Goal: Transaction & Acquisition: Purchase product/service

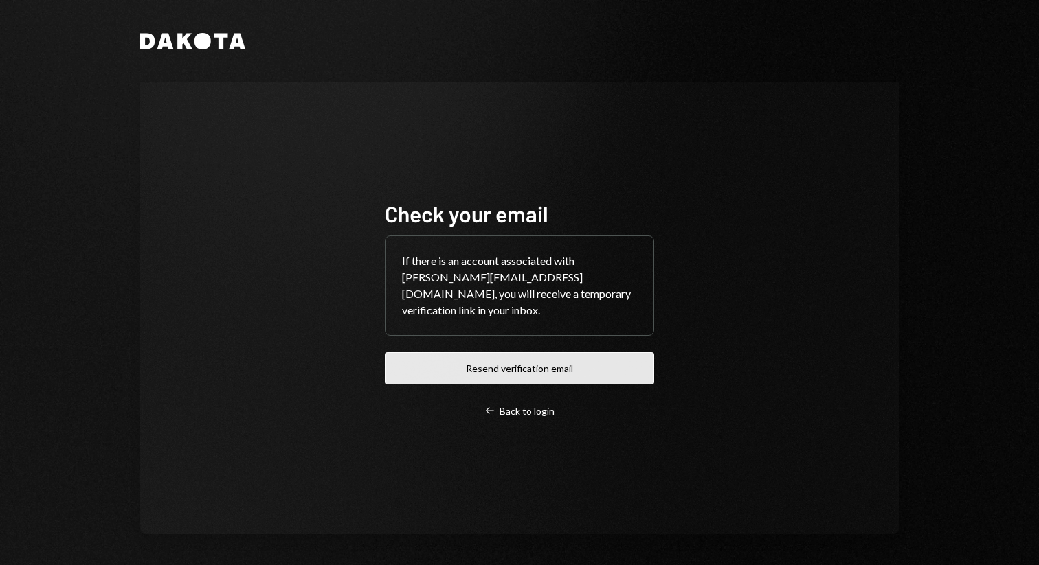
click at [475, 352] on button "Resend verification email" at bounding box center [519, 368] width 269 height 32
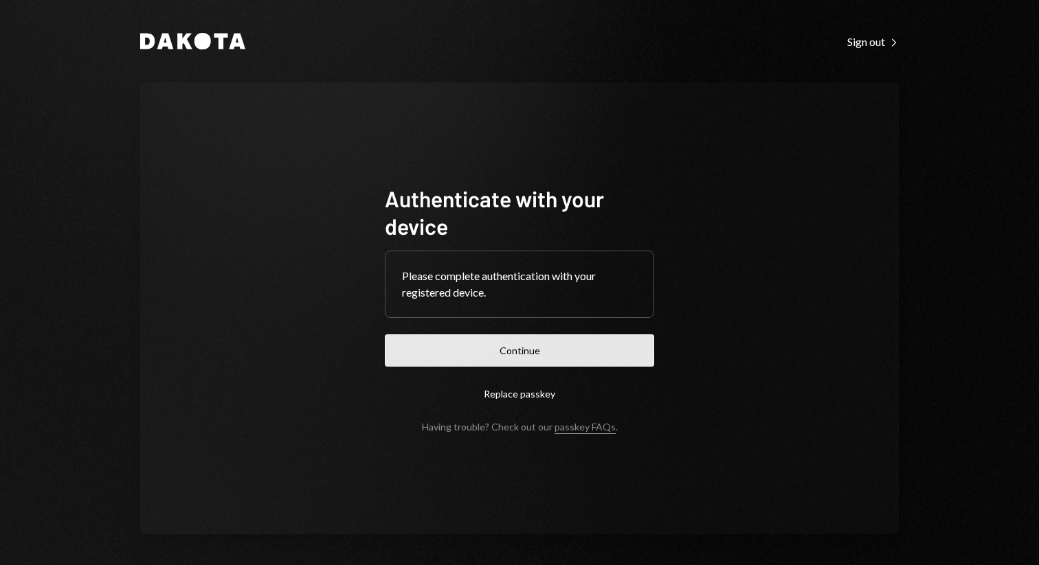
click at [473, 356] on button "Continue" at bounding box center [519, 351] width 269 height 32
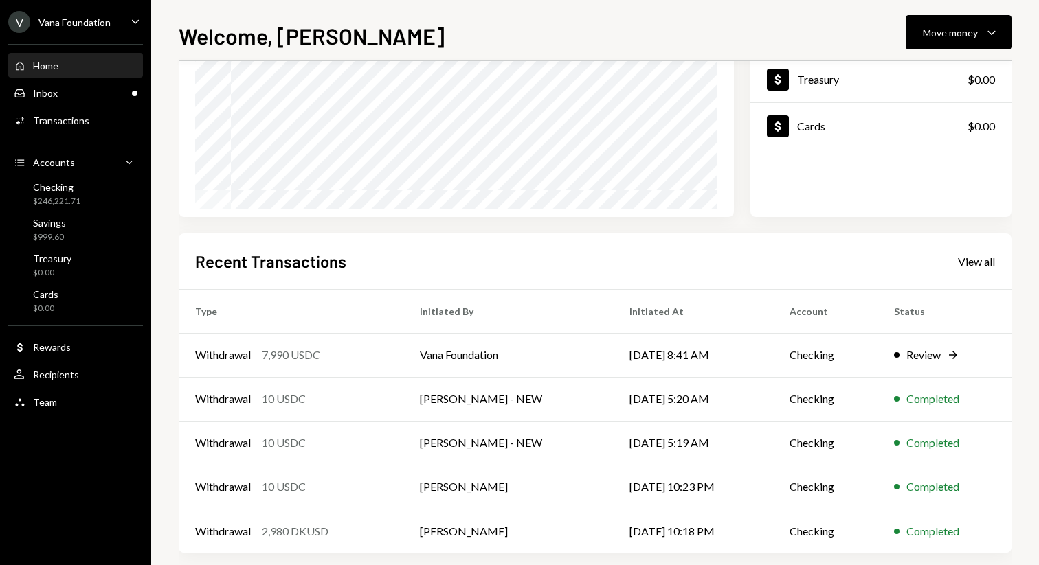
scroll to position [197, 0]
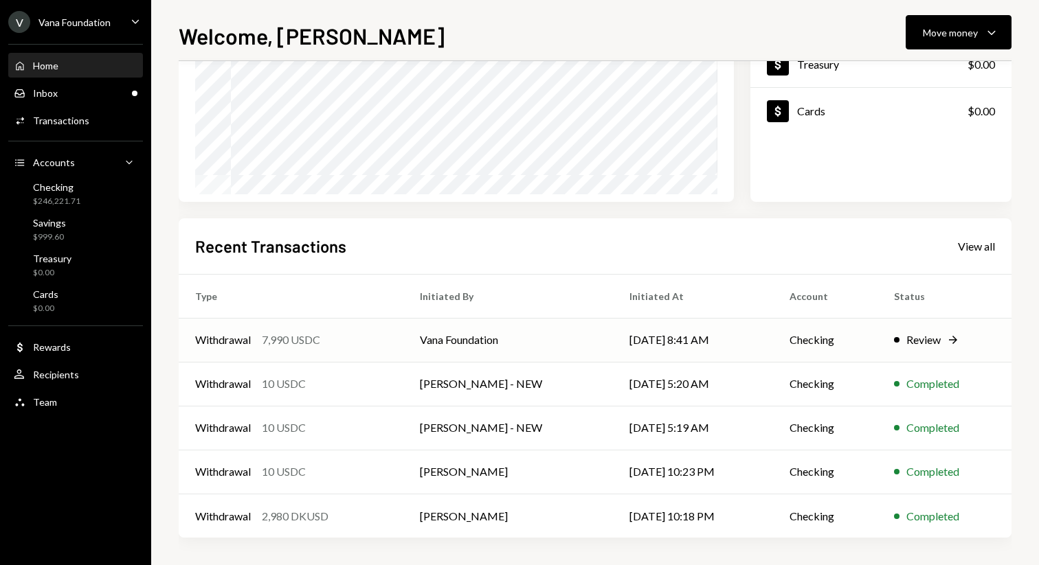
click at [877, 337] on td "Review Right Arrow" at bounding box center [944, 340] width 134 height 44
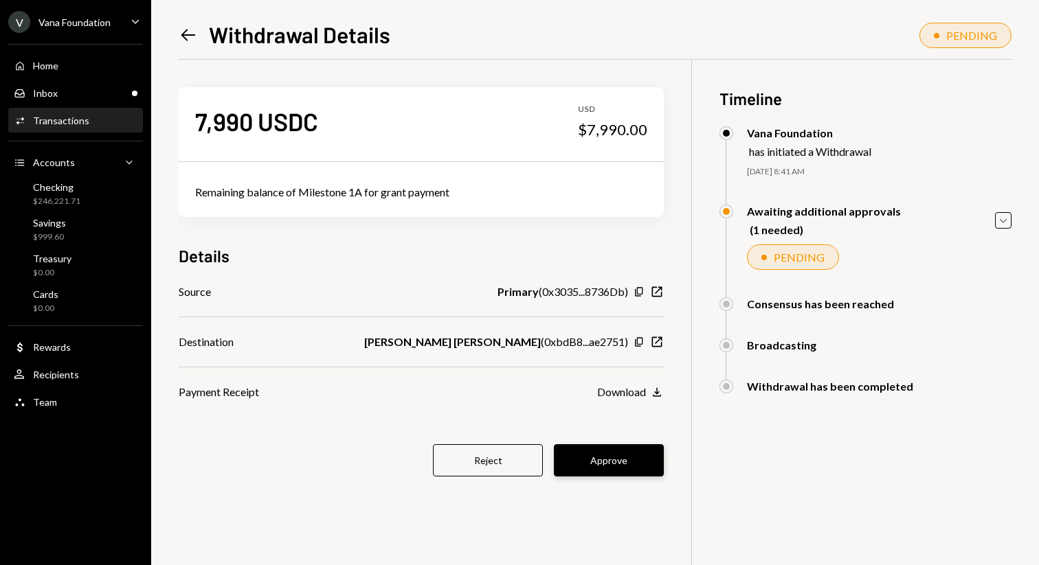
click at [636, 466] on button "Approve" at bounding box center [609, 461] width 110 height 32
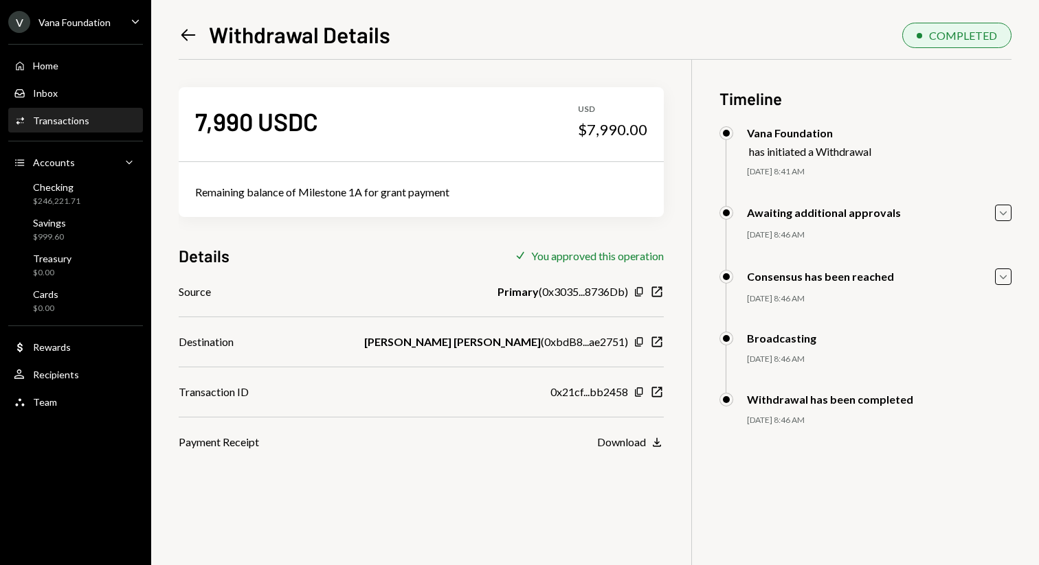
click at [179, 34] on icon "Left Arrow" at bounding box center [188, 34] width 19 height 19
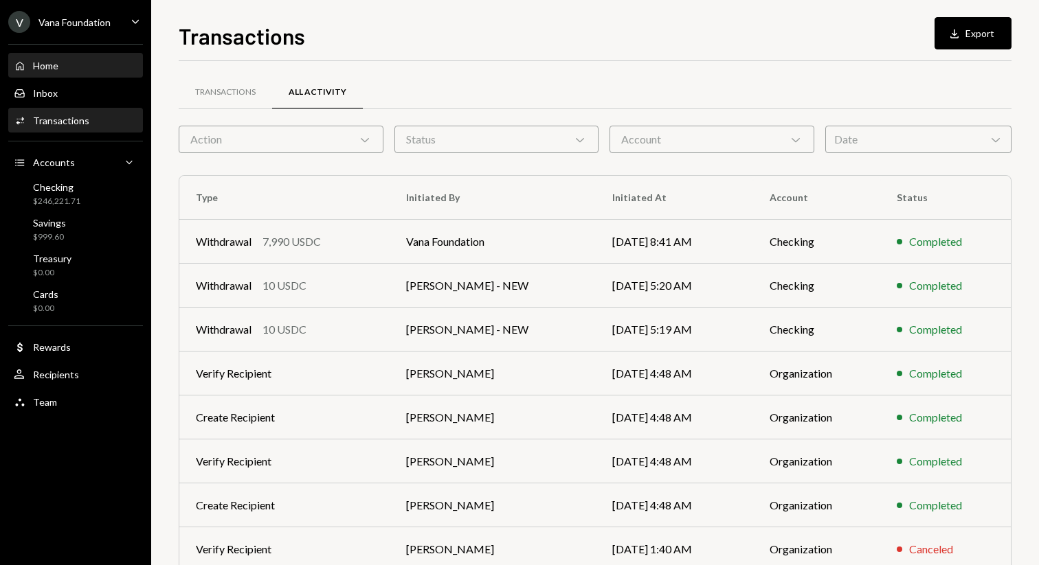
click at [73, 58] on div "Home Home" at bounding box center [76, 65] width 124 height 23
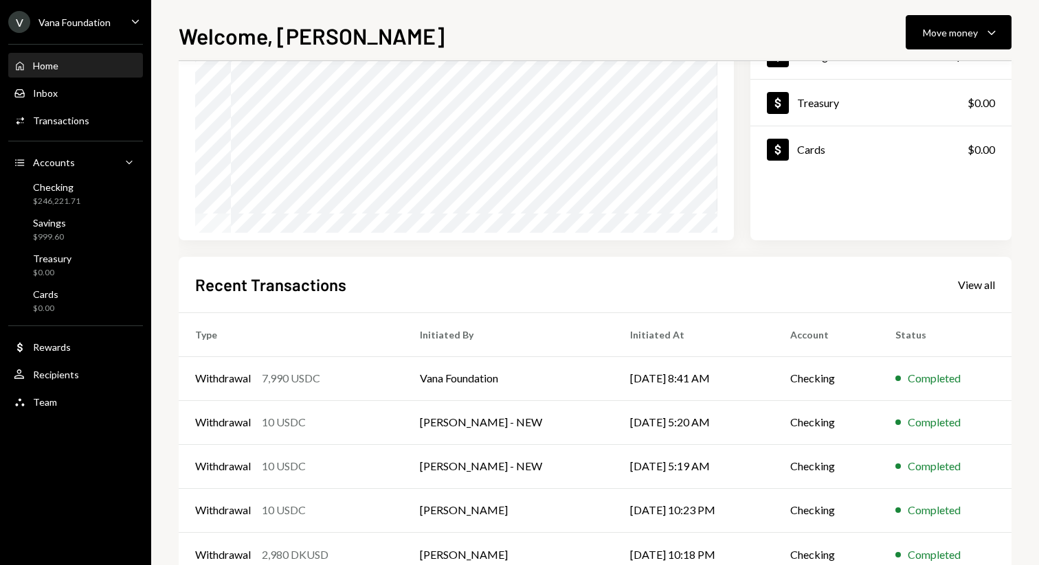
scroll to position [197, 0]
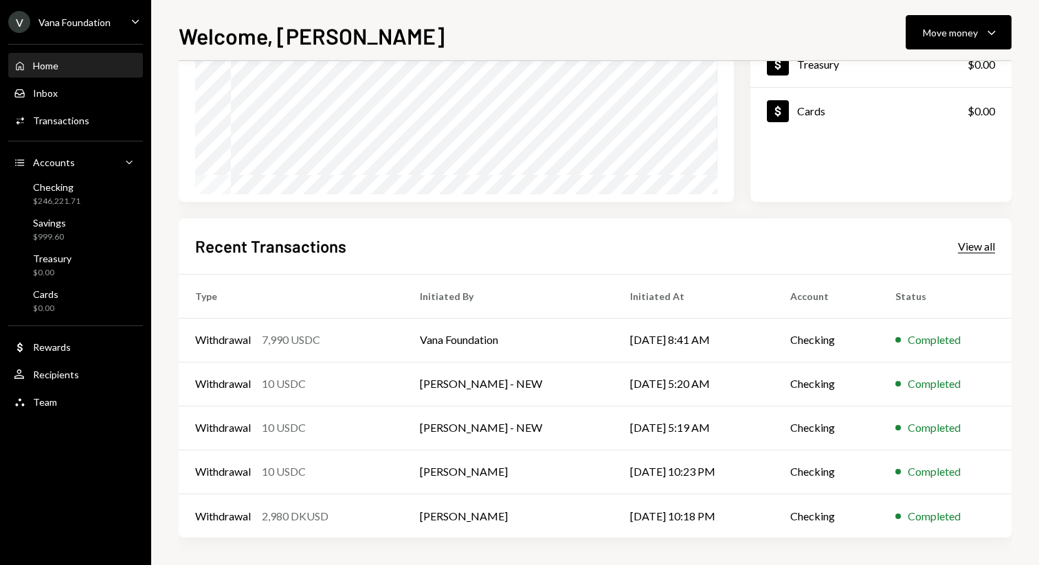
click at [970, 245] on div "View all" at bounding box center [976, 247] width 37 height 14
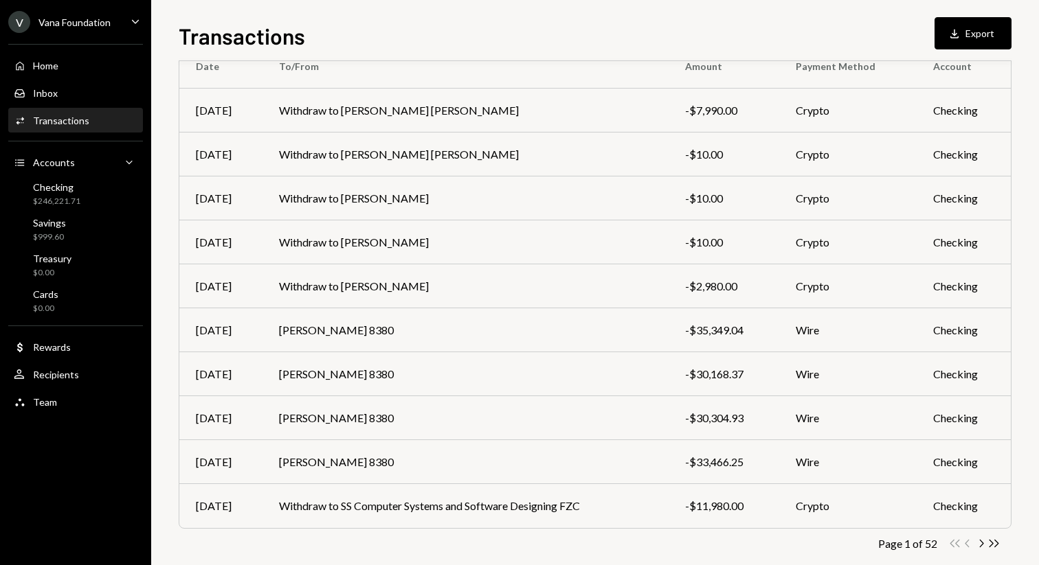
scroll to position [152, 0]
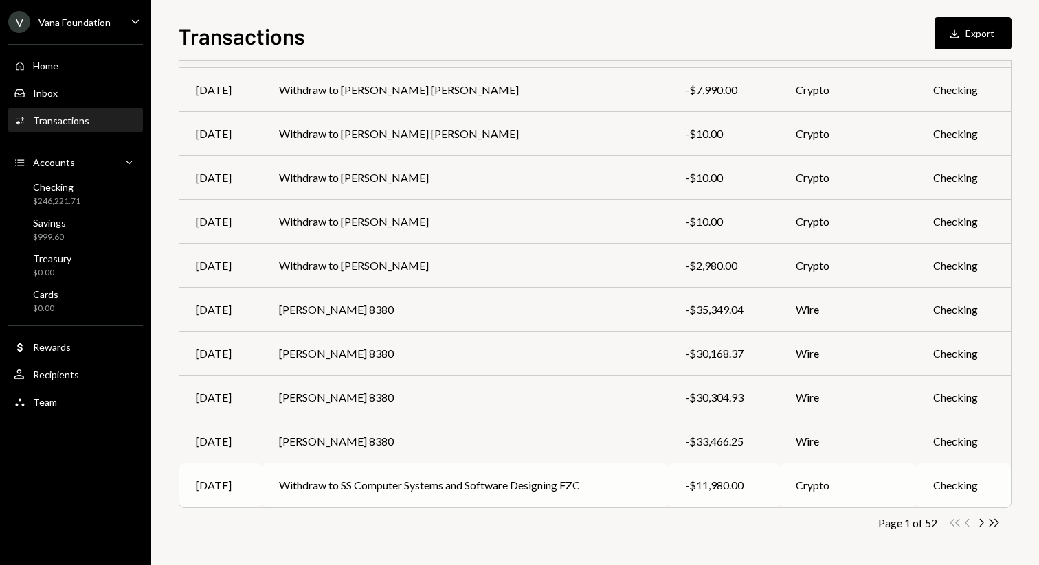
click at [585, 485] on td "Withdraw to SS Computer Systems and Software Designing FZC" at bounding box center [464, 486] width 405 height 44
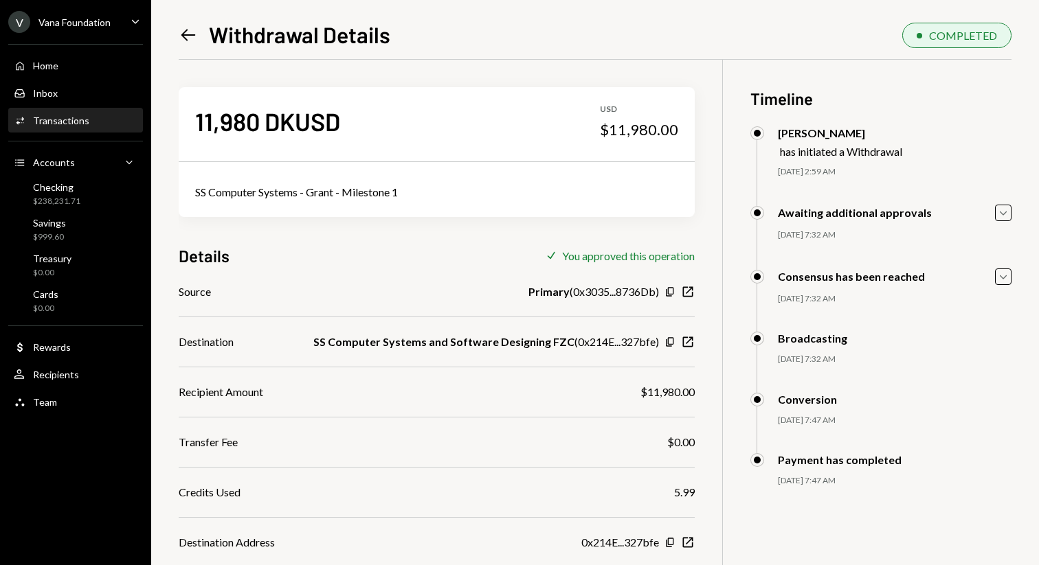
click at [190, 40] on icon "Left Arrow" at bounding box center [188, 34] width 19 height 19
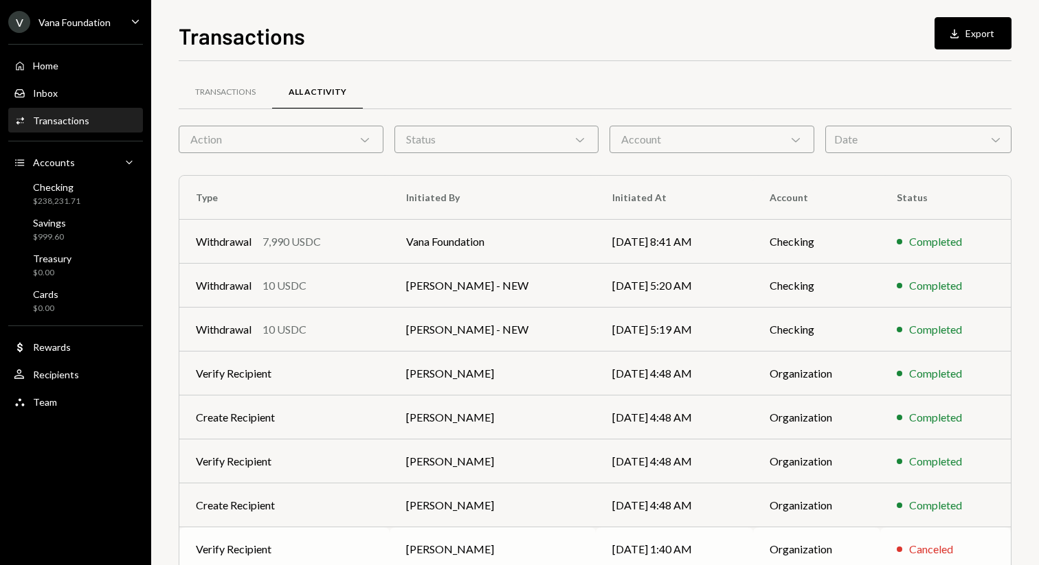
scroll to position [152, 0]
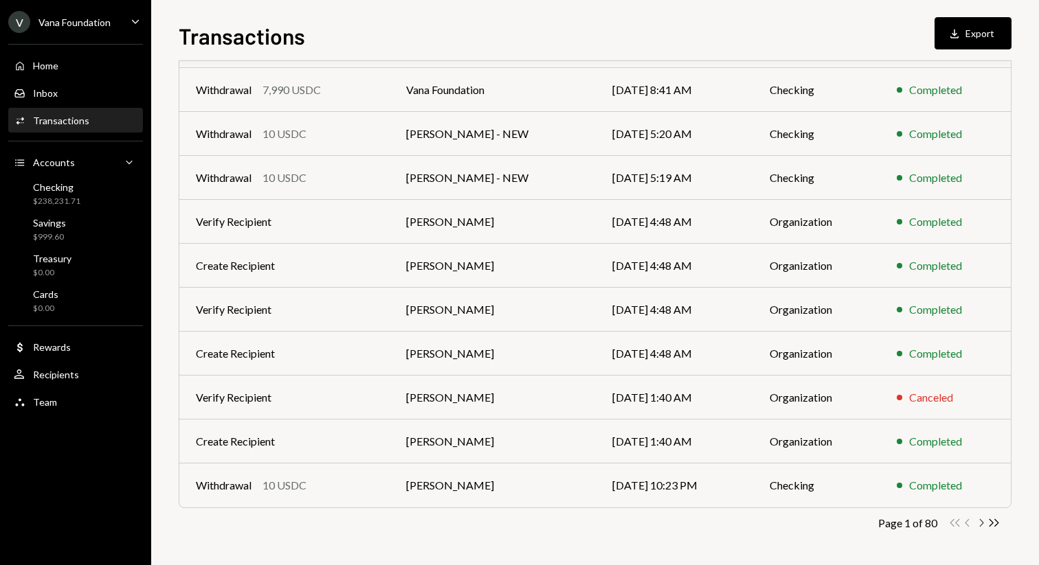
click at [981, 524] on icon "button" at bounding box center [982, 523] width 4 height 8
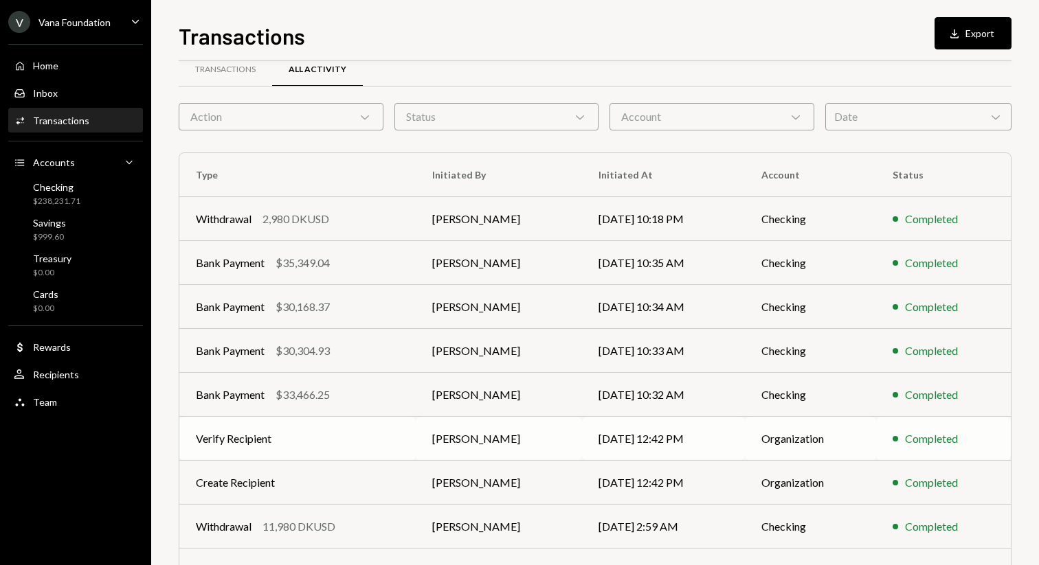
scroll to position [26, 0]
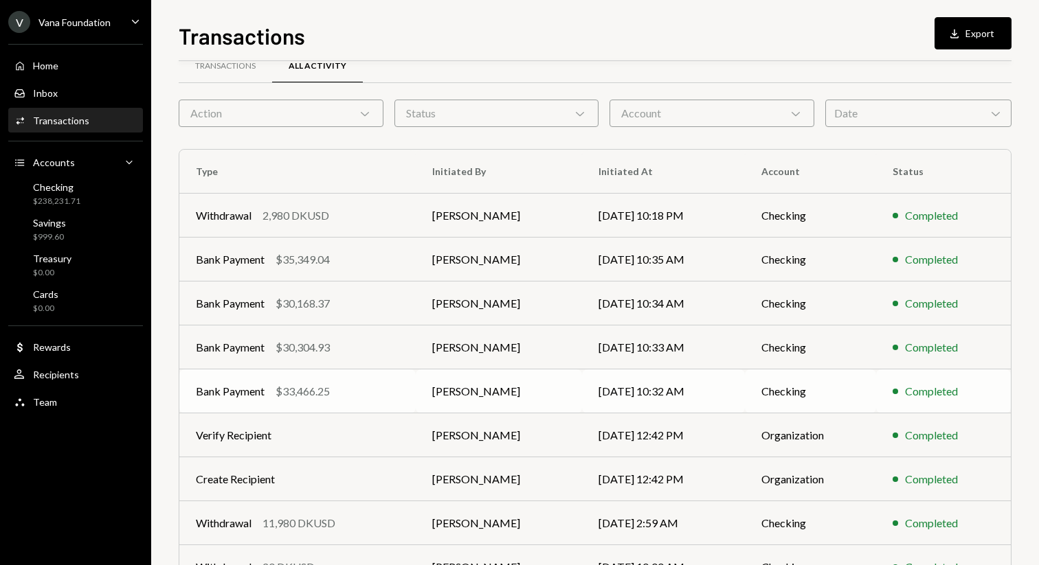
click at [600, 394] on td "[DATE] 10:32 AM" at bounding box center [663, 392] width 163 height 44
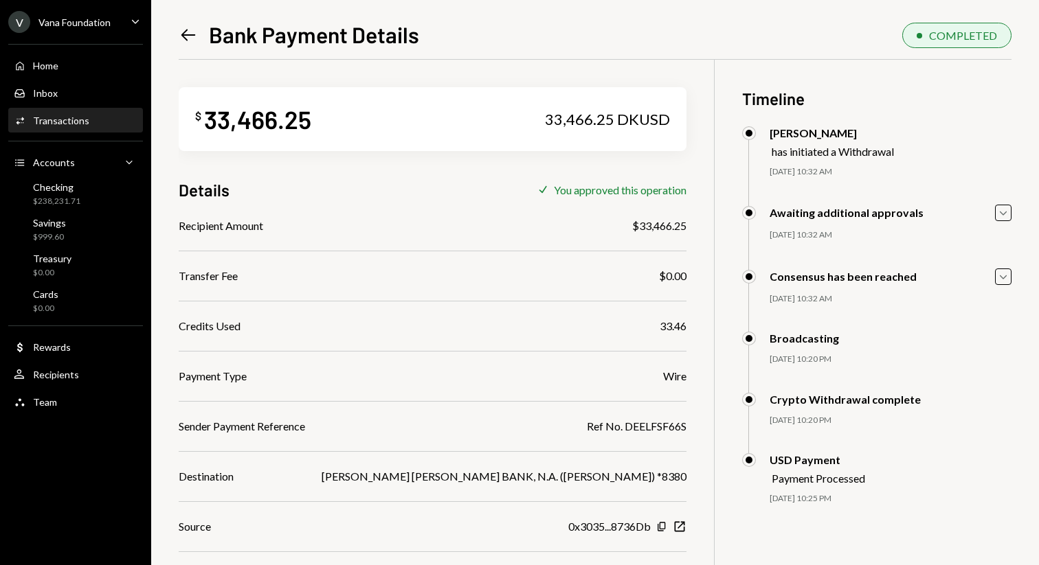
click at [192, 36] on icon "Left Arrow" at bounding box center [188, 34] width 19 height 19
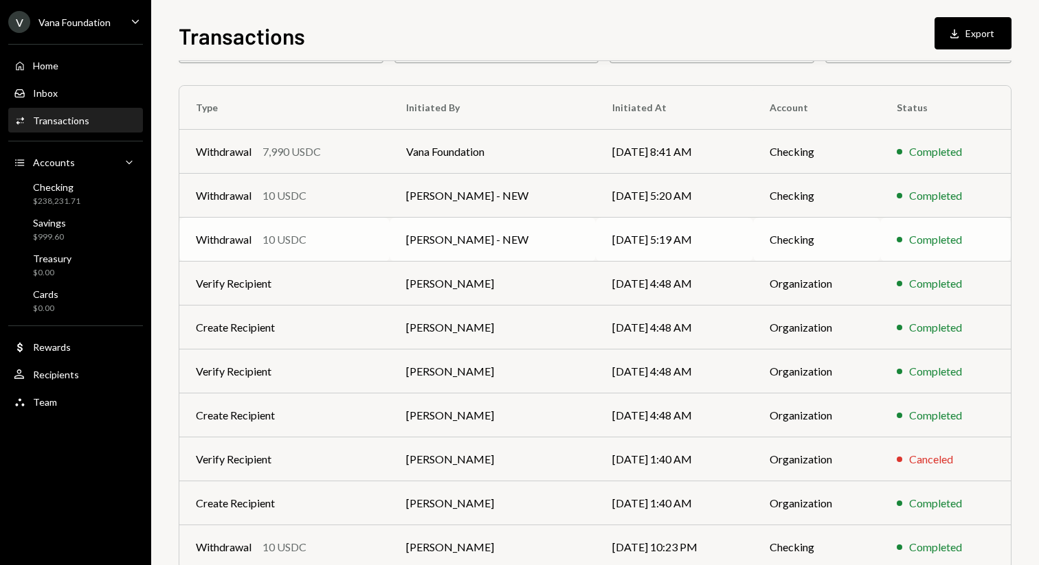
scroll to position [152, 0]
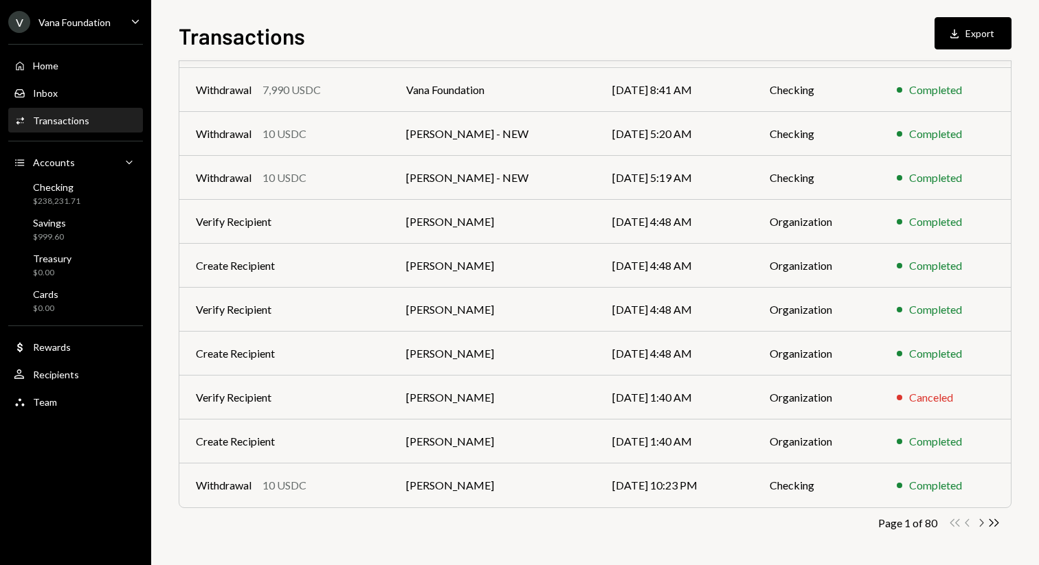
click at [980, 523] on icon "Chevron Right" at bounding box center [980, 523] width 13 height 13
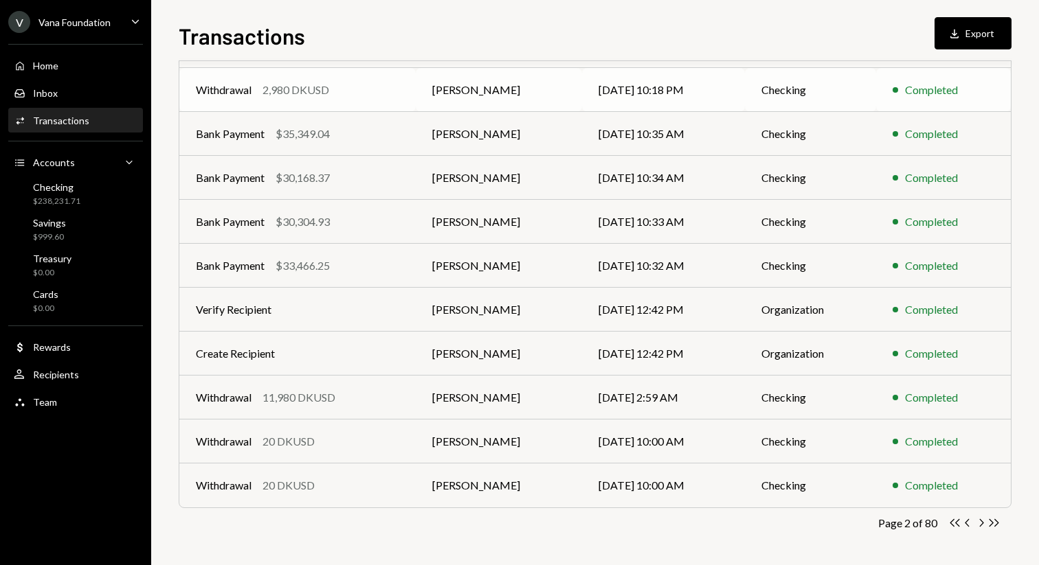
click at [801, 89] on td "Checking" at bounding box center [810, 90] width 131 height 44
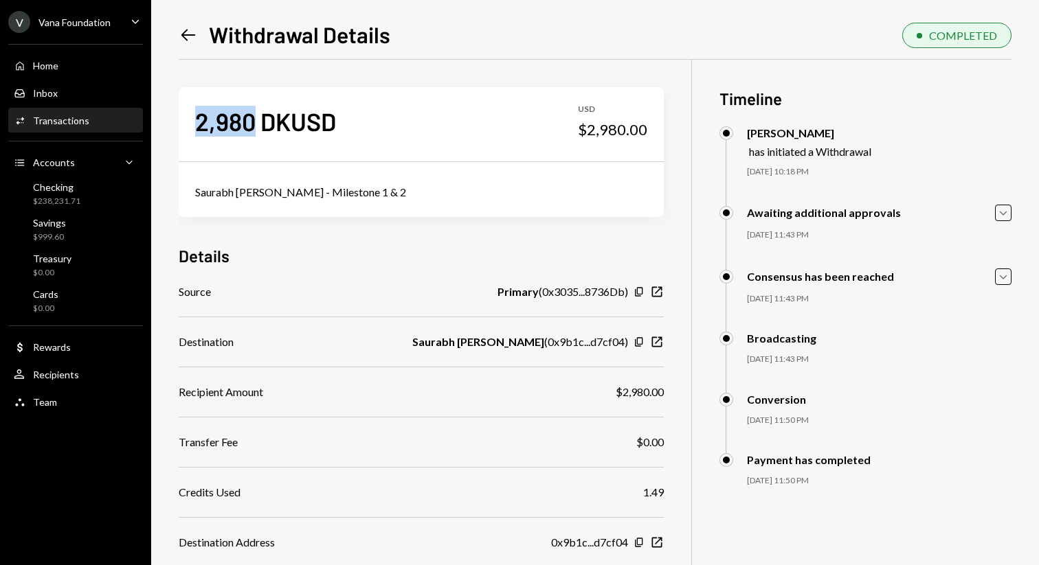
drag, startPoint x: 251, startPoint y: 119, endPoint x: 176, endPoint y: 120, distance: 75.6
click at [176, 120] on div "Left Arrow Withdrawal Details COMPLETED 2,980 DKUSD USD $2,980.00 Saurabh Sanja…" at bounding box center [595, 282] width 888 height 565
click at [190, 37] on icon "Left Arrow" at bounding box center [188, 34] width 19 height 19
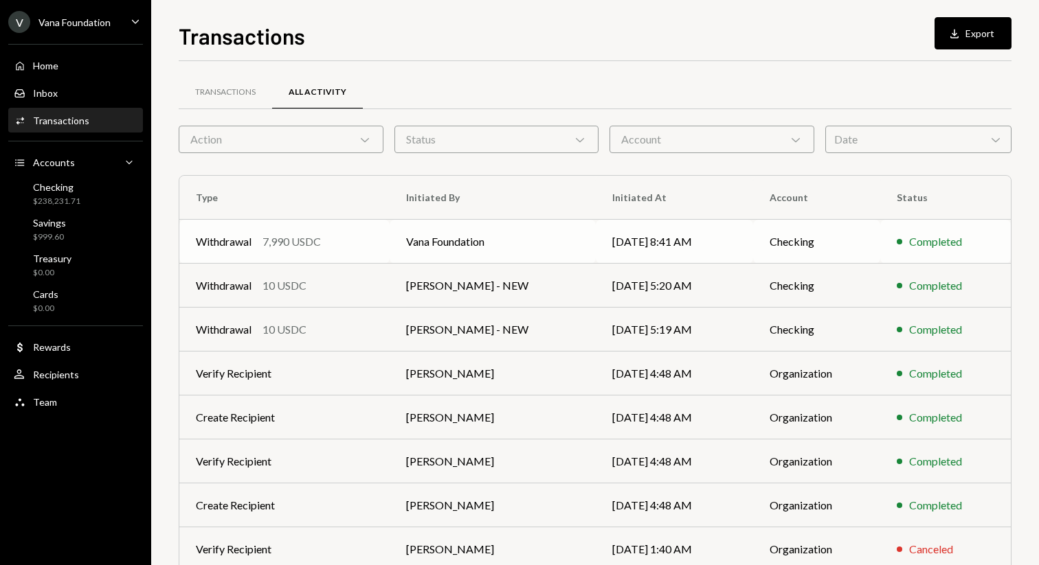
scroll to position [152, 0]
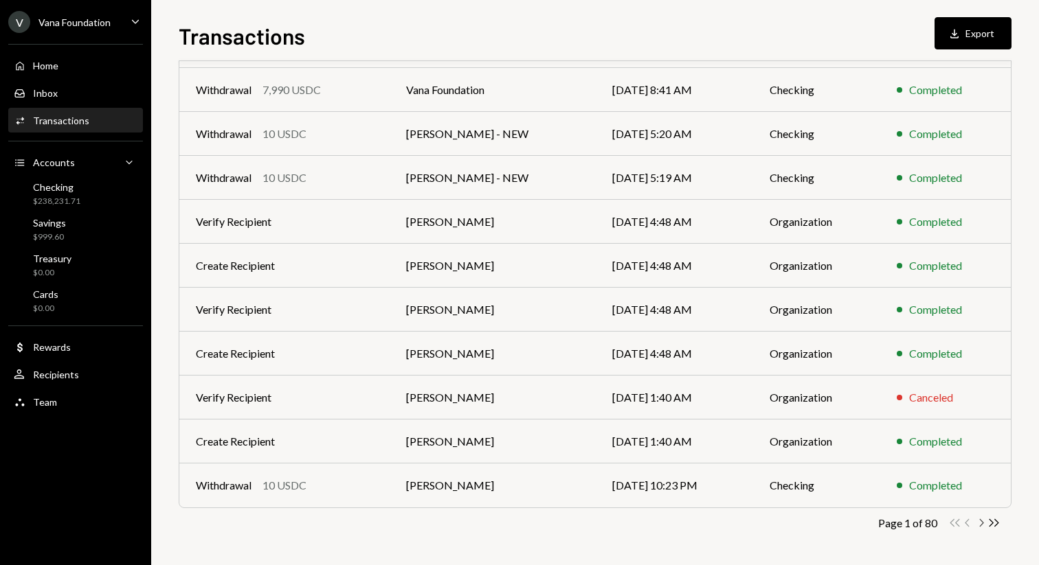
click at [982, 522] on icon "Chevron Right" at bounding box center [980, 523] width 13 height 13
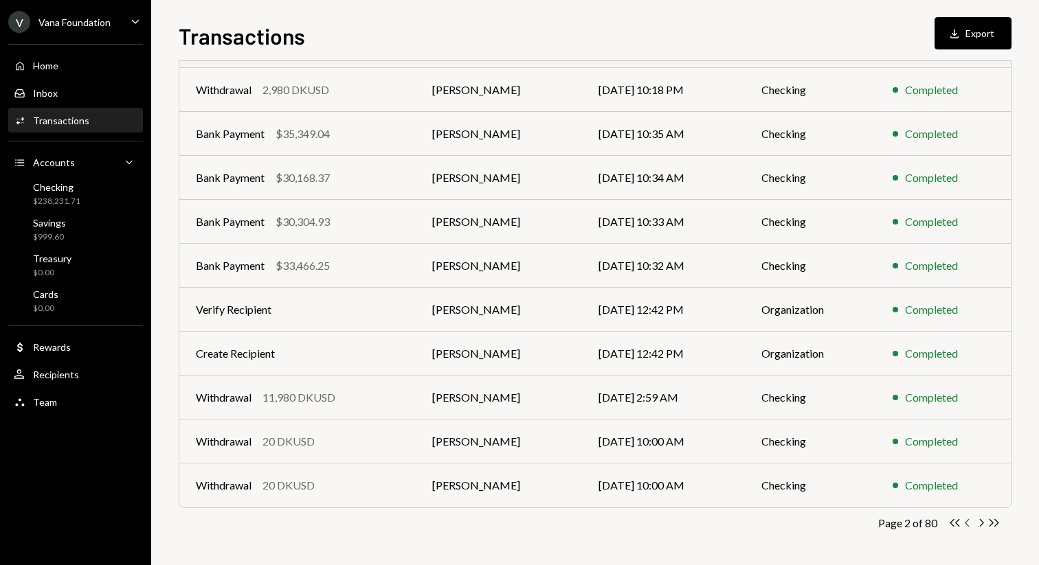
click at [968, 518] on icon "Chevron Left" at bounding box center [967, 523] width 13 height 13
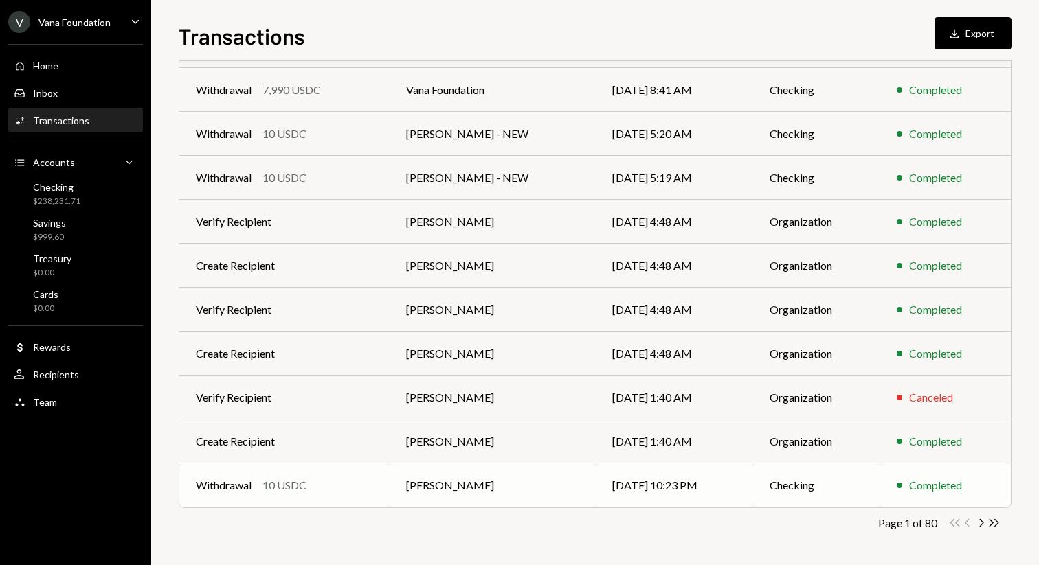
click at [665, 484] on td "[DATE] 10:23 PM" at bounding box center [674, 486] width 157 height 44
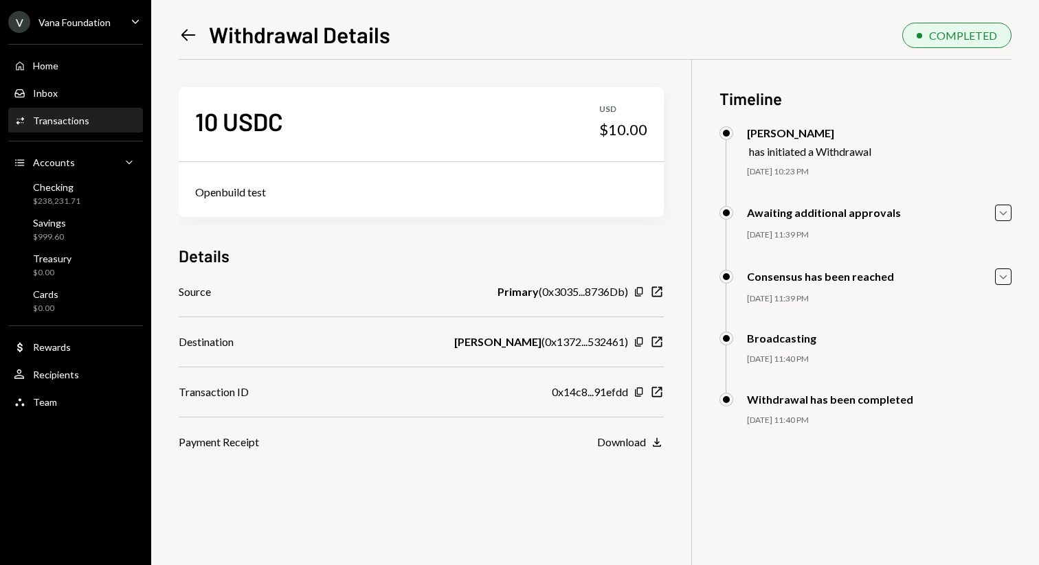
click at [188, 33] on icon "Left Arrow" at bounding box center [188, 34] width 19 height 19
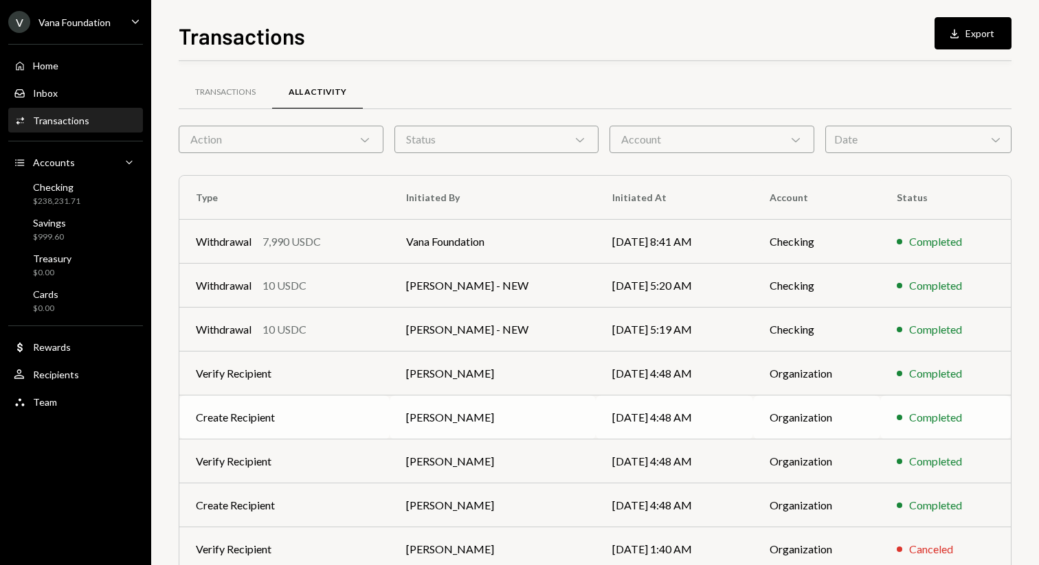
scroll to position [152, 0]
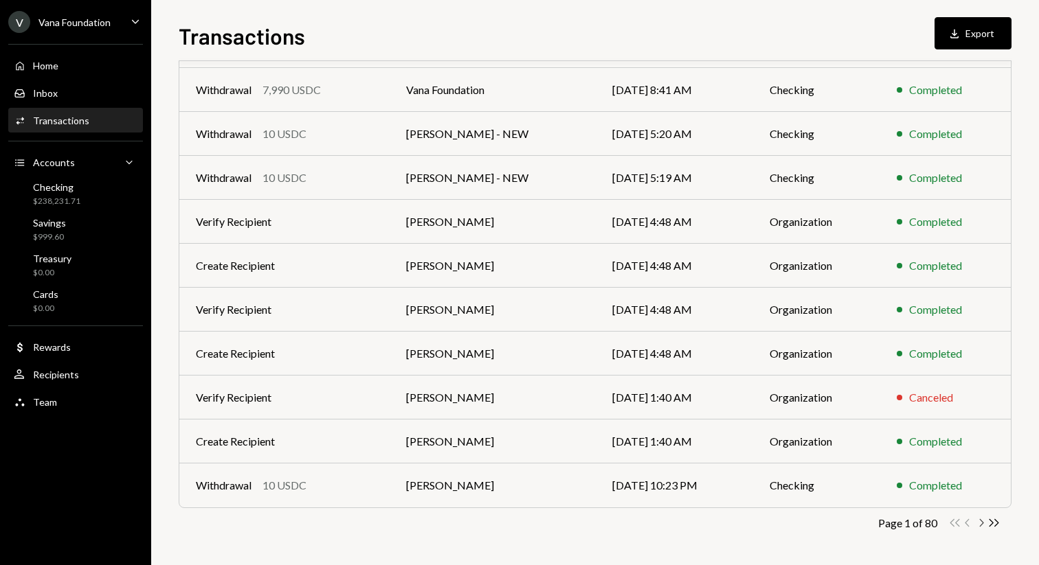
click at [981, 524] on icon "Chevron Right" at bounding box center [980, 523] width 13 height 13
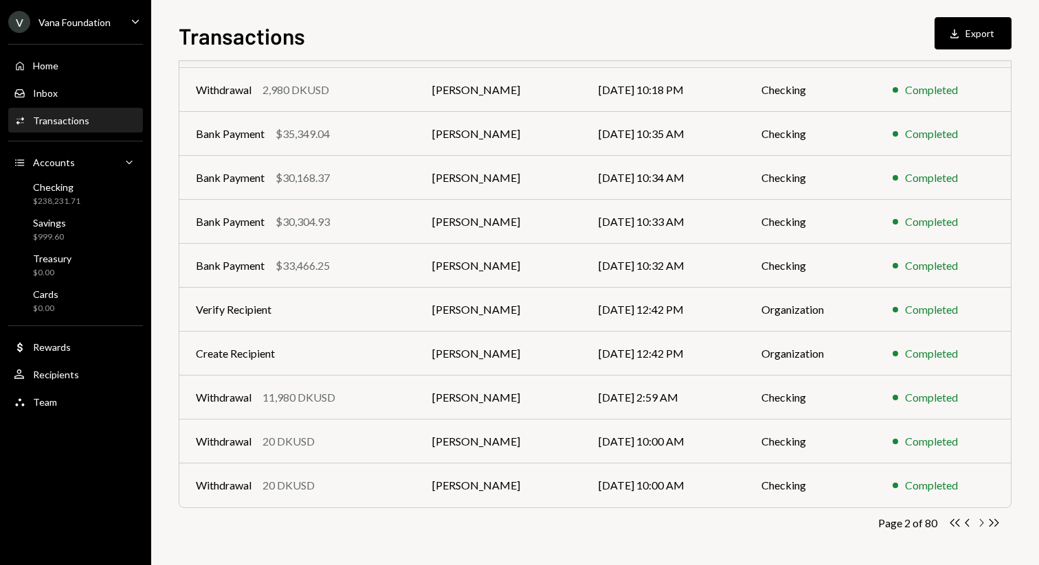
click at [981, 524] on icon "Chevron Right" at bounding box center [980, 523] width 13 height 13
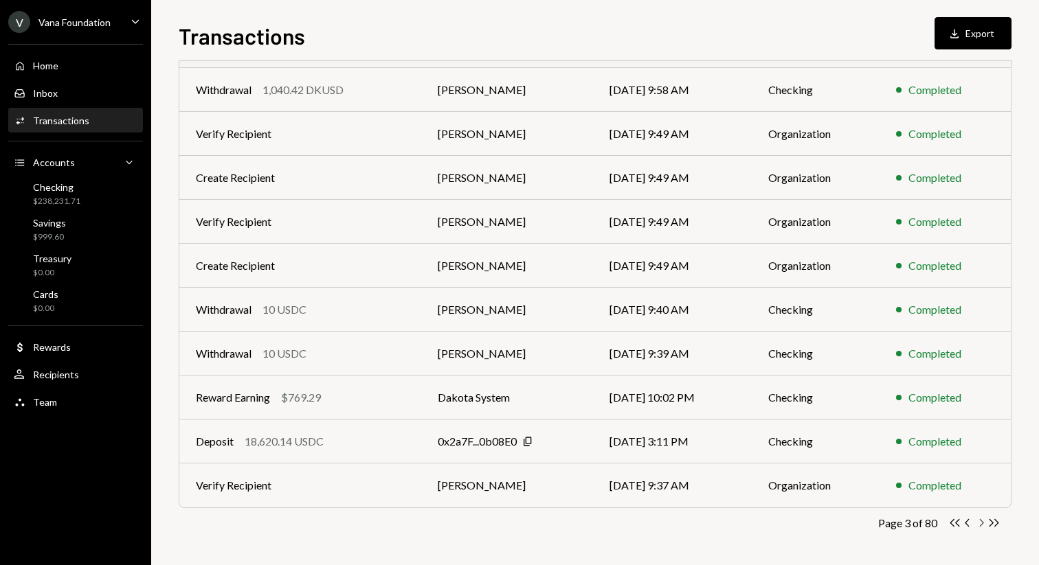
click at [980, 522] on icon "Chevron Right" at bounding box center [980, 523] width 13 height 13
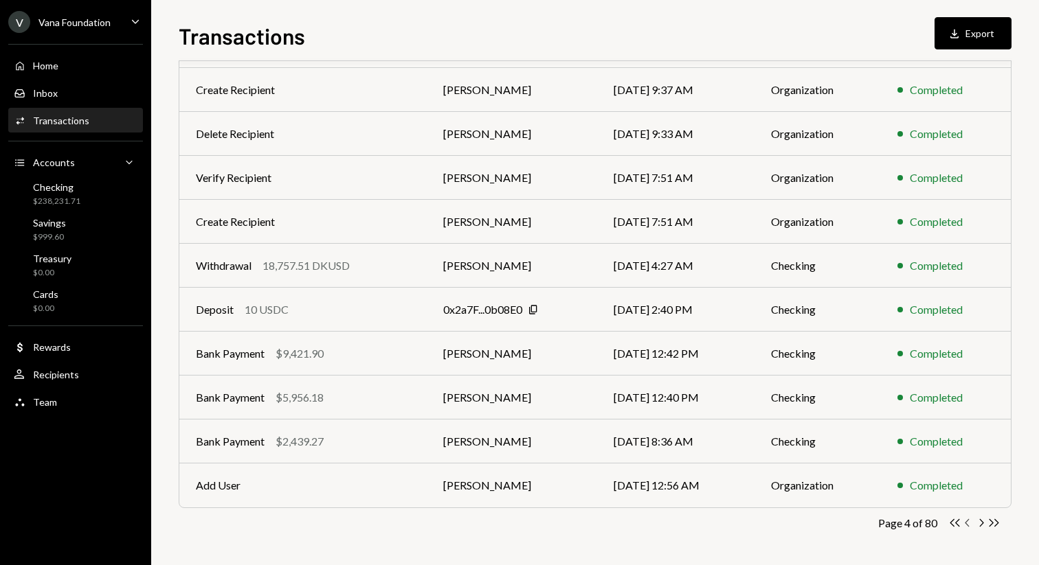
click at [967, 524] on icon "Chevron Left" at bounding box center [967, 523] width 13 height 13
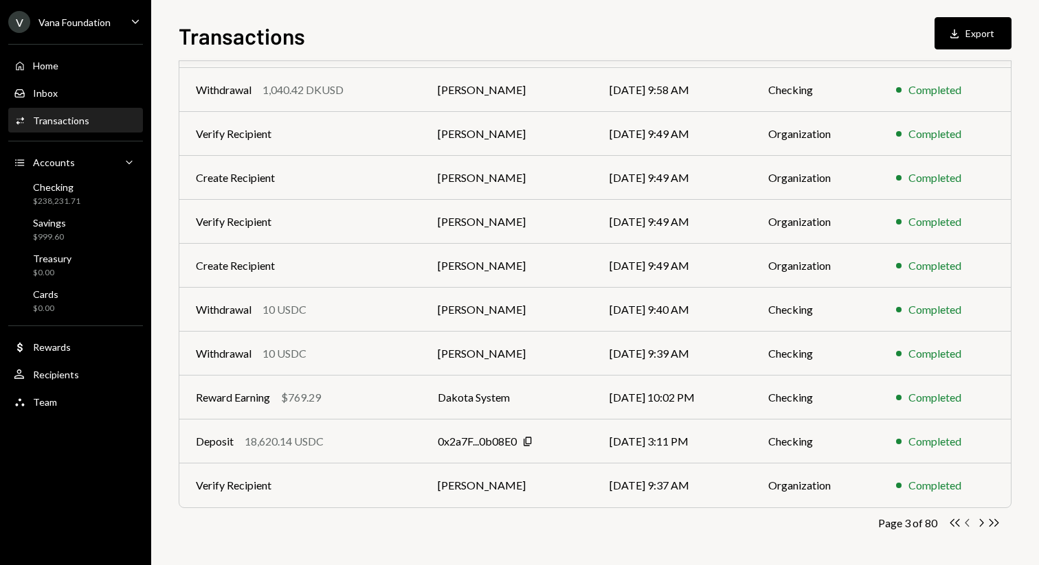
click at [967, 524] on icon "Chevron Left" at bounding box center [967, 523] width 13 height 13
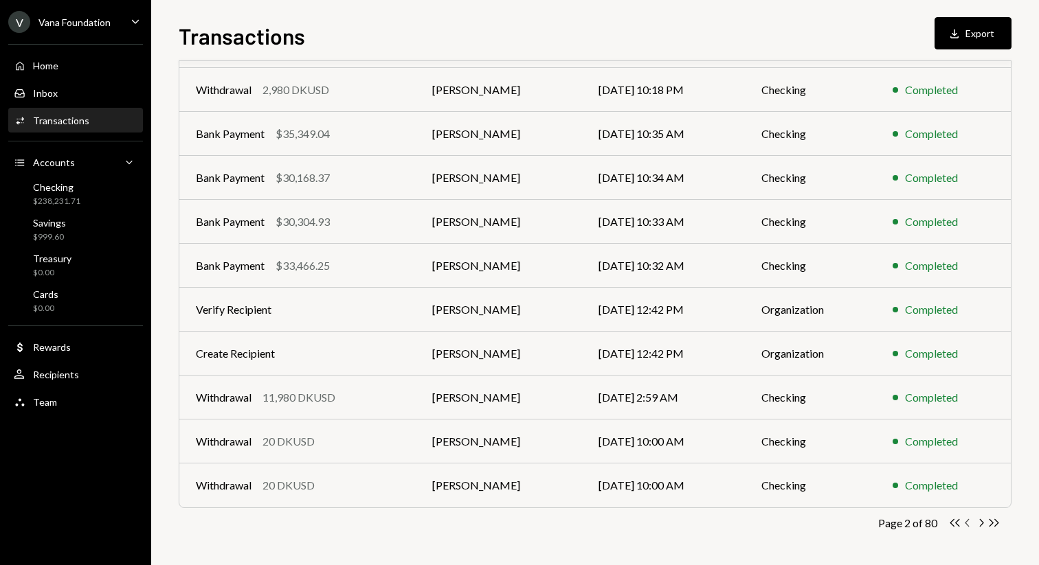
click at [967, 524] on icon "Chevron Left" at bounding box center [967, 523] width 13 height 13
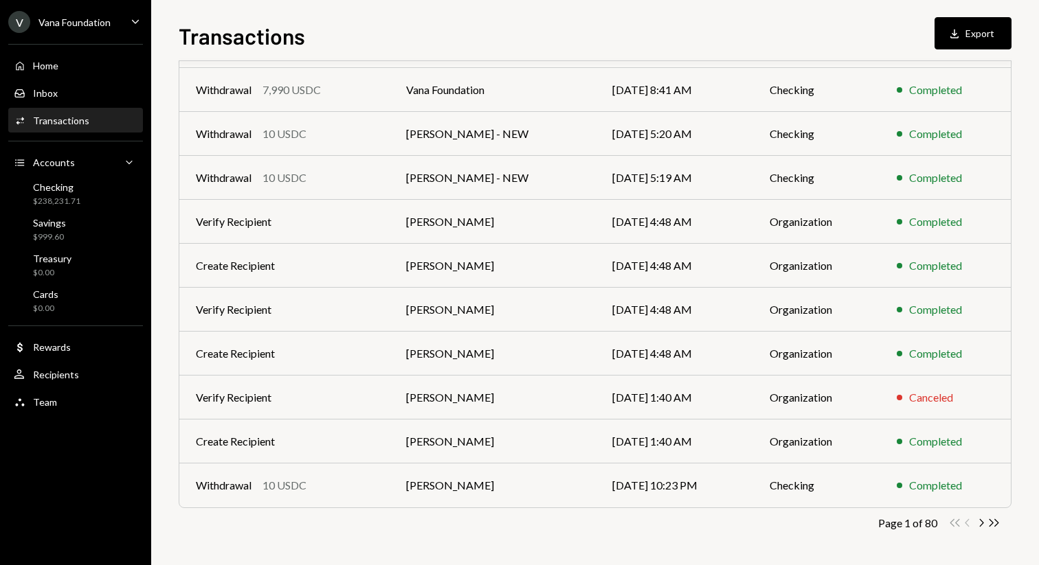
click at [967, 524] on div "Double Arrow Left Chevron Left Chevron Right Double Arrow Right" at bounding box center [974, 523] width 52 height 13
click at [666, 475] on td "[DATE] 10:23 PM" at bounding box center [674, 486] width 157 height 44
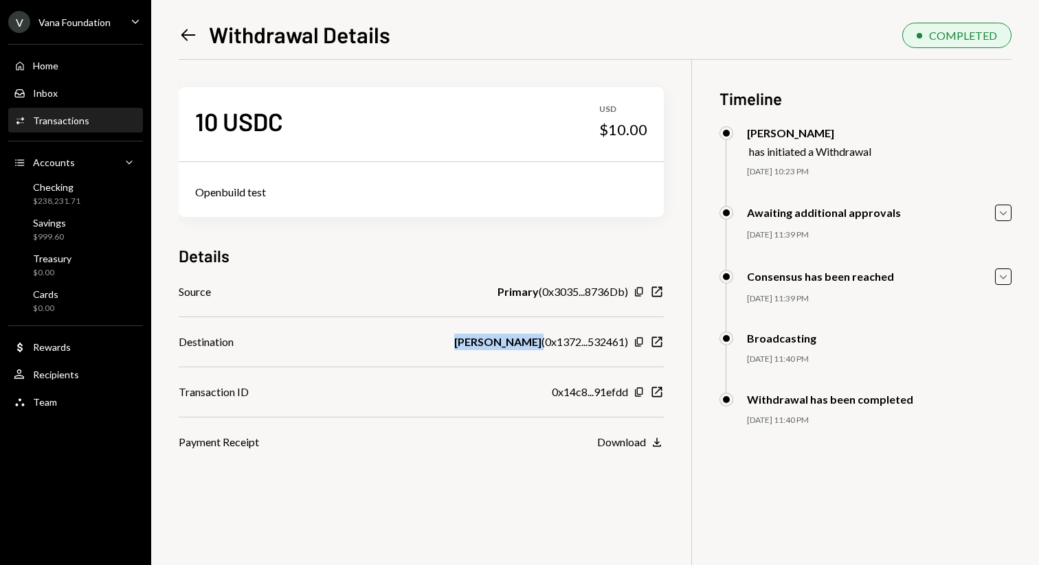
drag, startPoint x: 537, startPoint y: 344, endPoint x: 455, endPoint y: 345, distance: 82.5
click at [455, 345] on div "Ayush Bhadauria ( 0x1372...532461 )" at bounding box center [541, 342] width 174 height 16
copy b "Ayush Bhadauria"
click at [186, 14] on div "Left Arrow Withdrawal Details COMPLETED 10 USDC USD $10.00 Openbuild test Detai…" at bounding box center [595, 282] width 888 height 565
click at [186, 26] on icon "Left Arrow" at bounding box center [188, 34] width 19 height 19
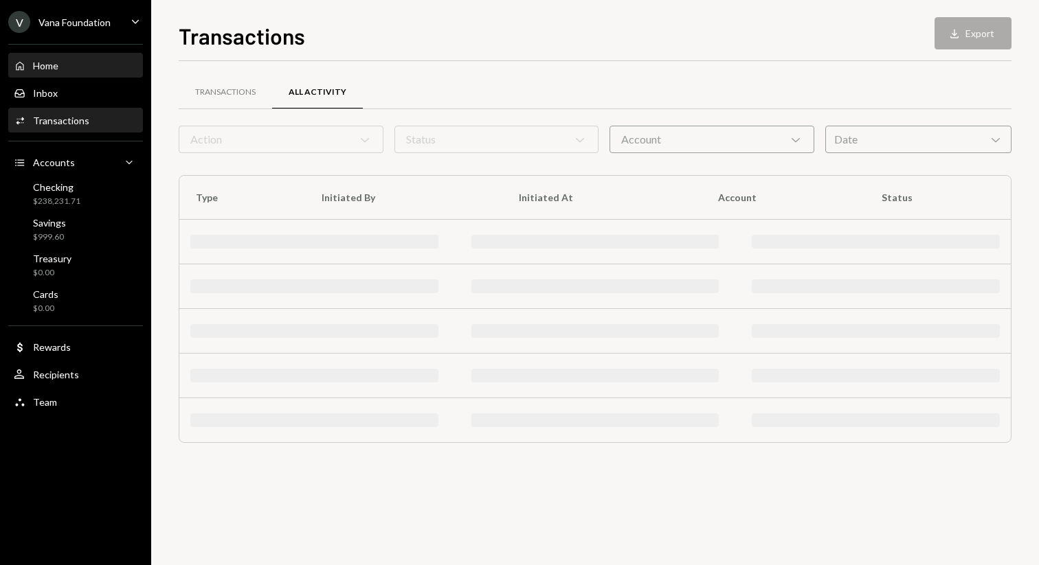
click at [65, 58] on div "Home Home" at bounding box center [76, 65] width 124 height 23
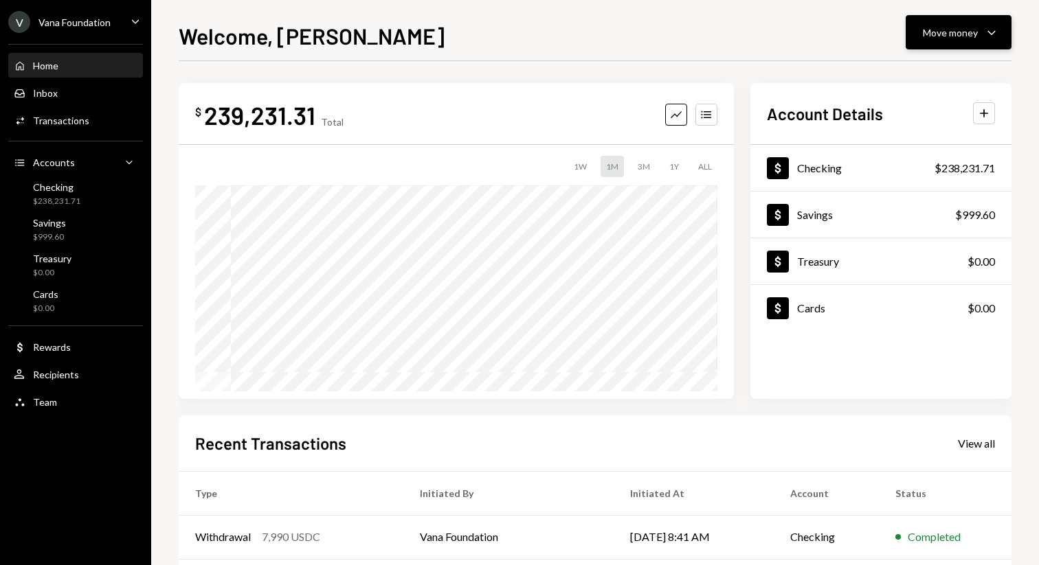
click at [984, 28] on icon "Caret Down" at bounding box center [991, 32] width 16 height 16
click at [945, 66] on div "Withdraw Send" at bounding box center [936, 73] width 137 height 31
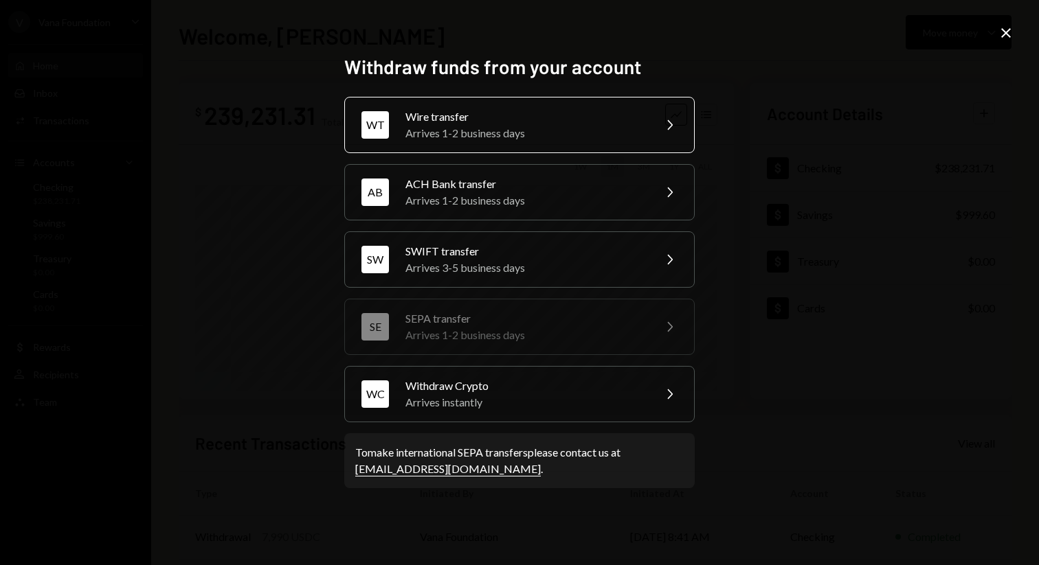
click at [428, 117] on div "Wire transfer" at bounding box center [524, 117] width 239 height 16
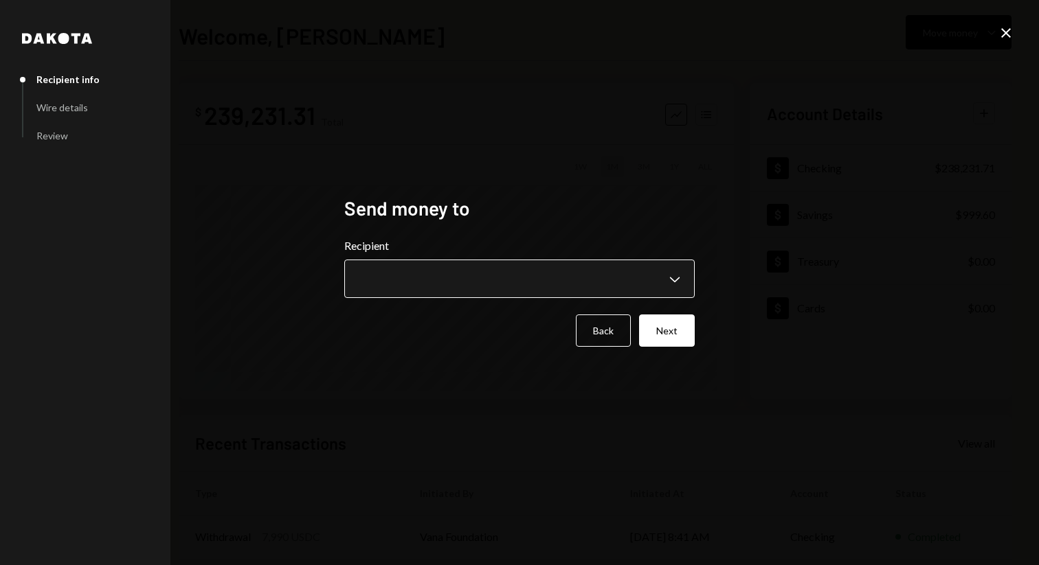
click at [435, 276] on body "**********" at bounding box center [519, 282] width 1039 height 565
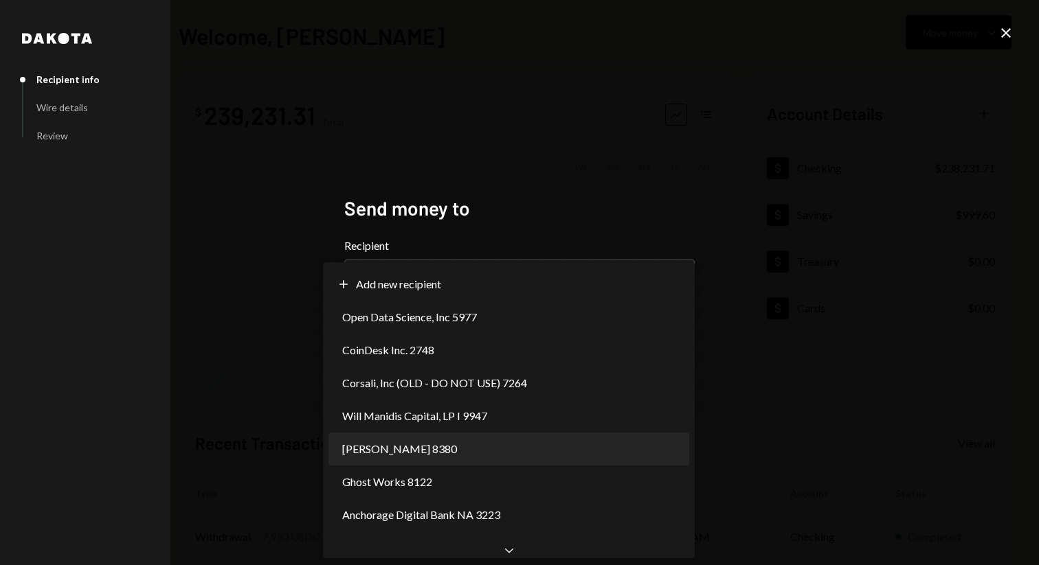
select select "**********"
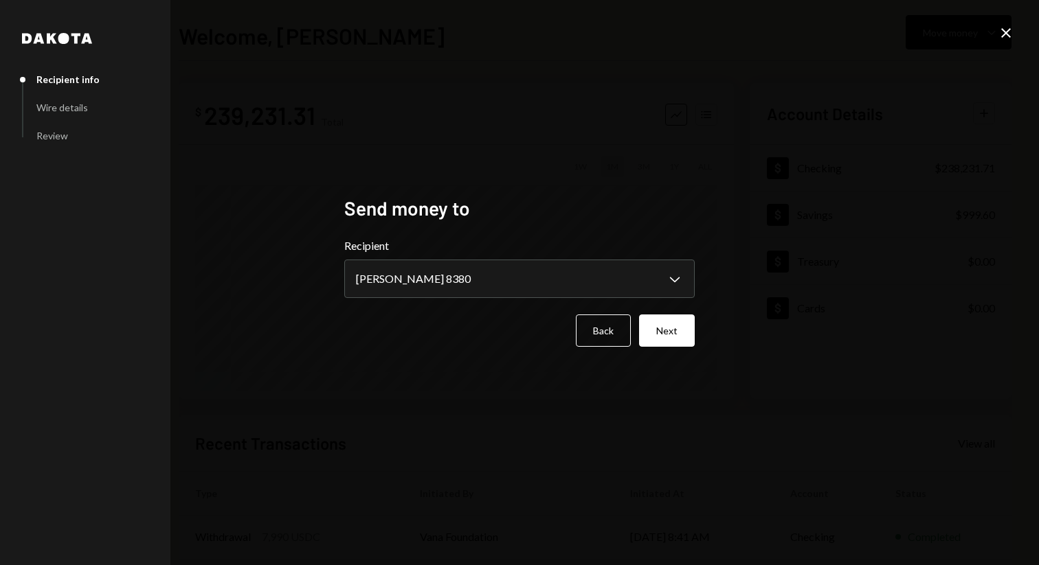
click at [695, 337] on div "**********" at bounding box center [519, 283] width 383 height 206
click at [670, 340] on button "Next" at bounding box center [667, 331] width 56 height 32
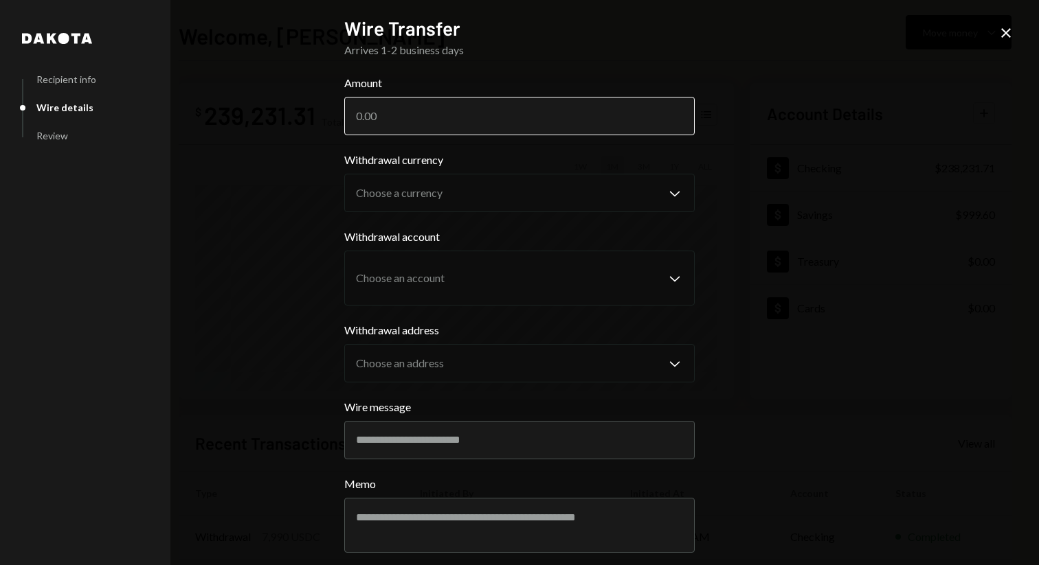
click at [521, 118] on input "Amount" at bounding box center [519, 116] width 350 height 38
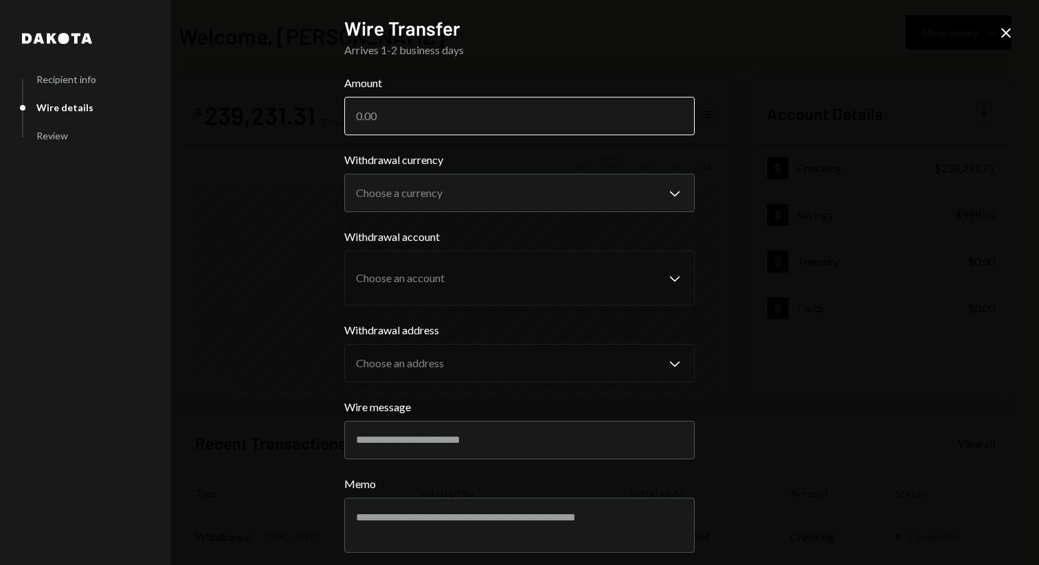
paste input "36584.85"
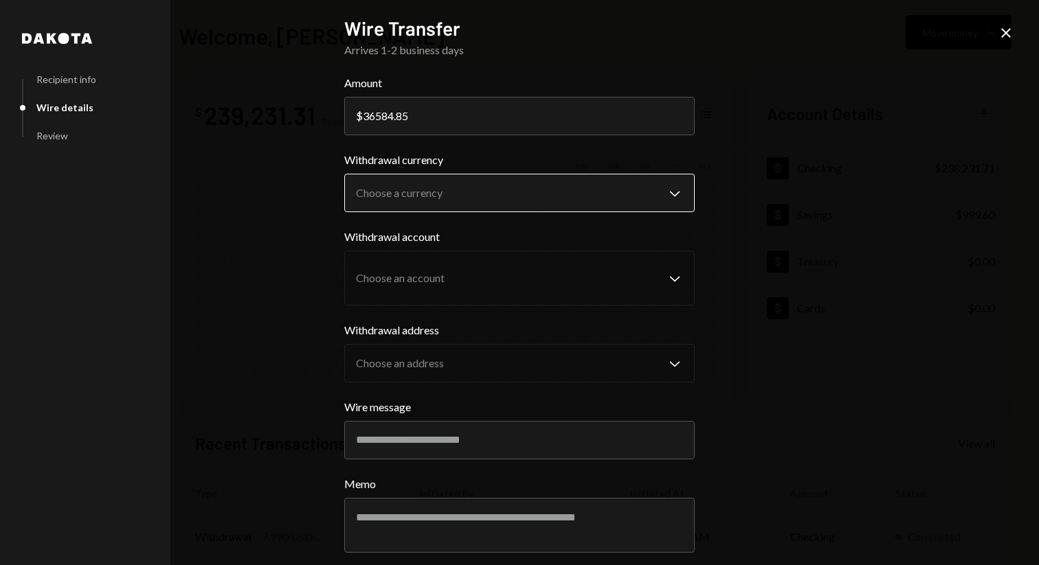
type input "36584.85"
click at [456, 203] on body "V Vana Foundation Caret Down Home Home Inbox Inbox Activities Transactions Acco…" at bounding box center [519, 282] width 1039 height 565
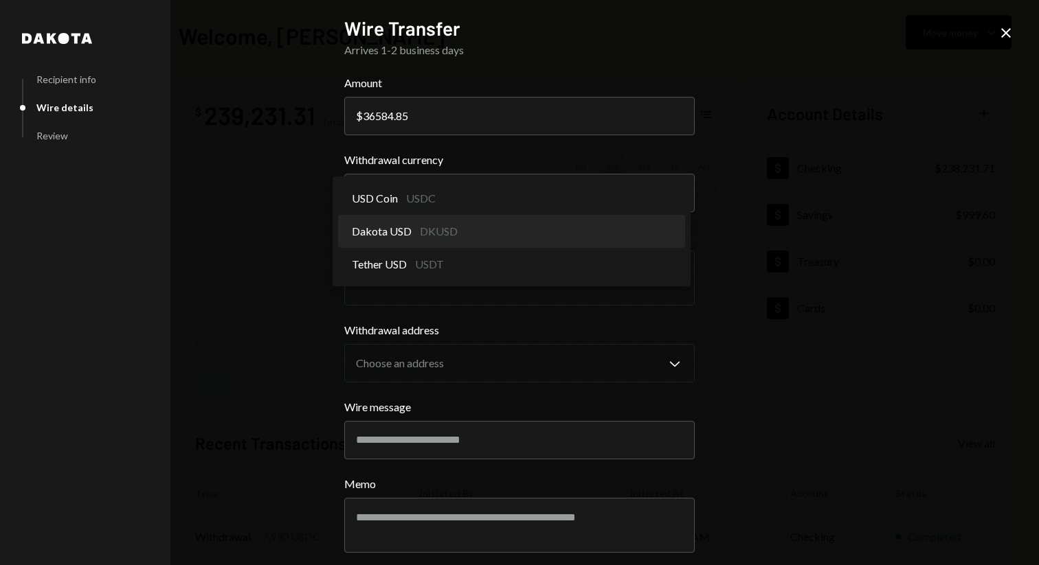
select select "*****"
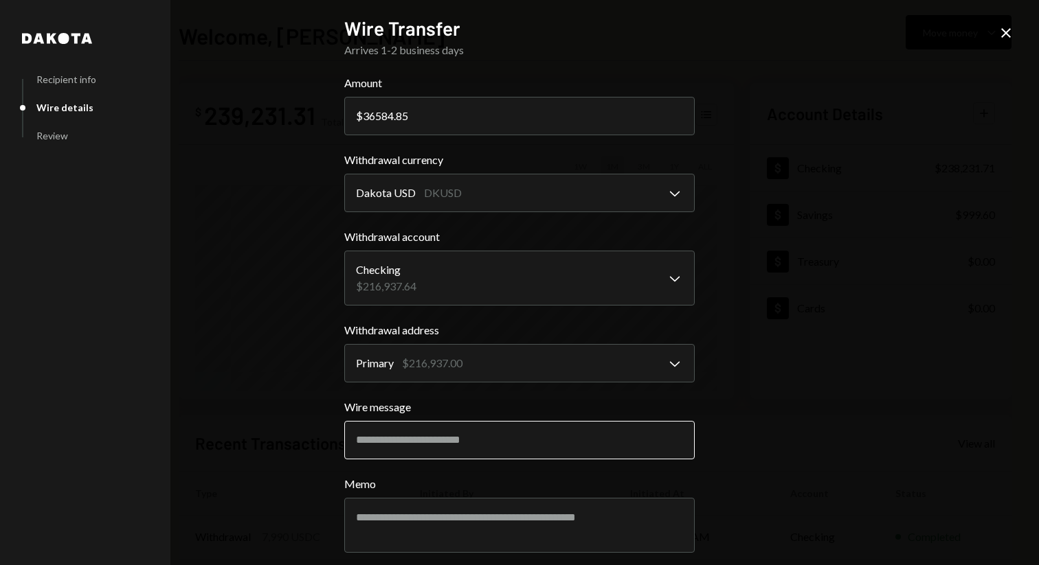
click at [475, 444] on input "Wire message" at bounding box center [519, 440] width 350 height 38
paste input "**********"
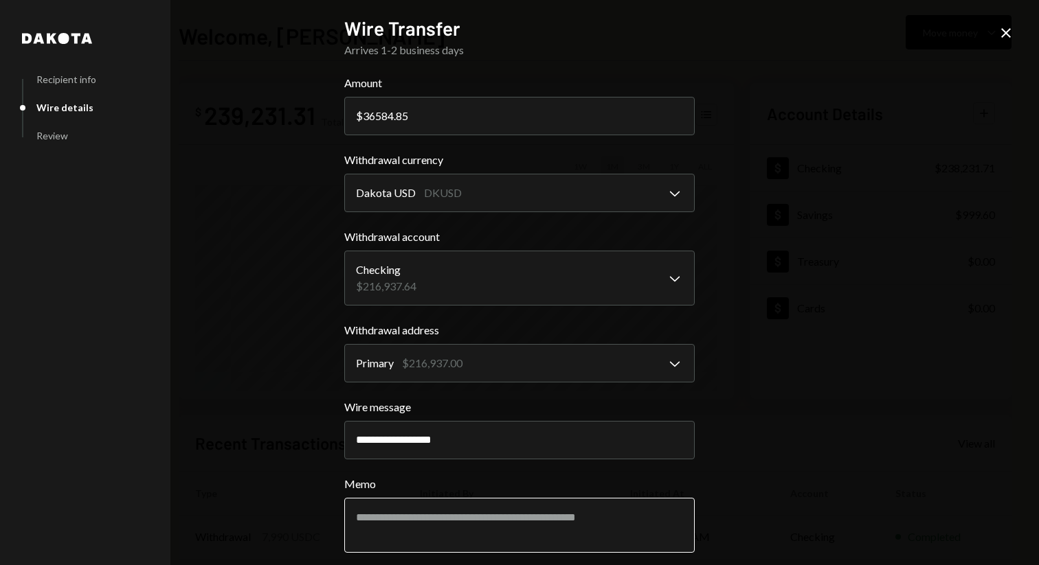
type input "**********"
click at [428, 502] on textarea "Memo" at bounding box center [519, 525] width 350 height 55
drag, startPoint x: 486, startPoint y: 445, endPoint x: 317, endPoint y: 445, distance: 169.0
click at [317, 445] on div "**********" at bounding box center [519, 282] width 1039 height 565
click at [373, 513] on textarea "Memo" at bounding box center [519, 525] width 350 height 55
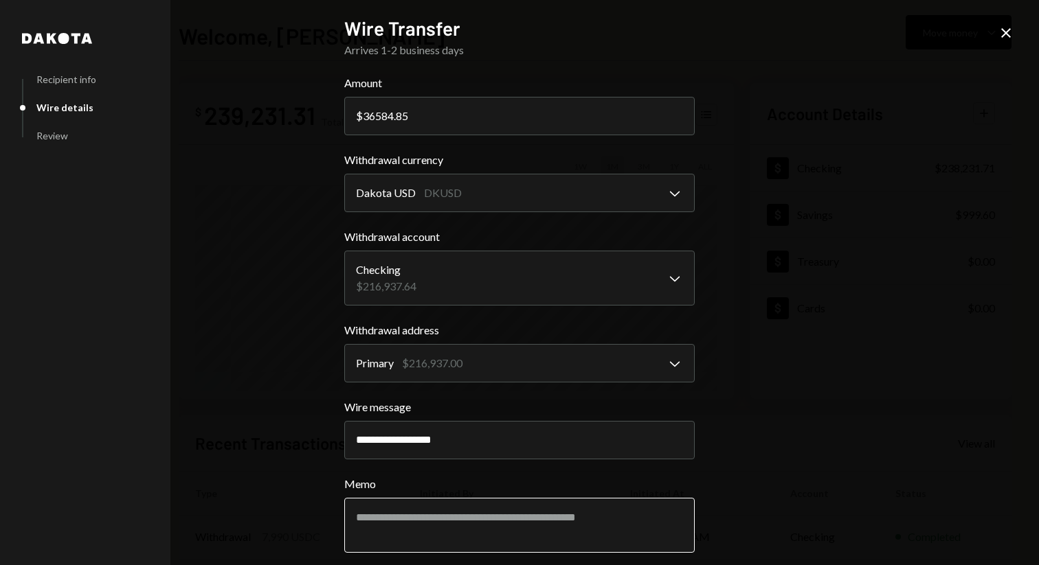
paste textarea "**********"
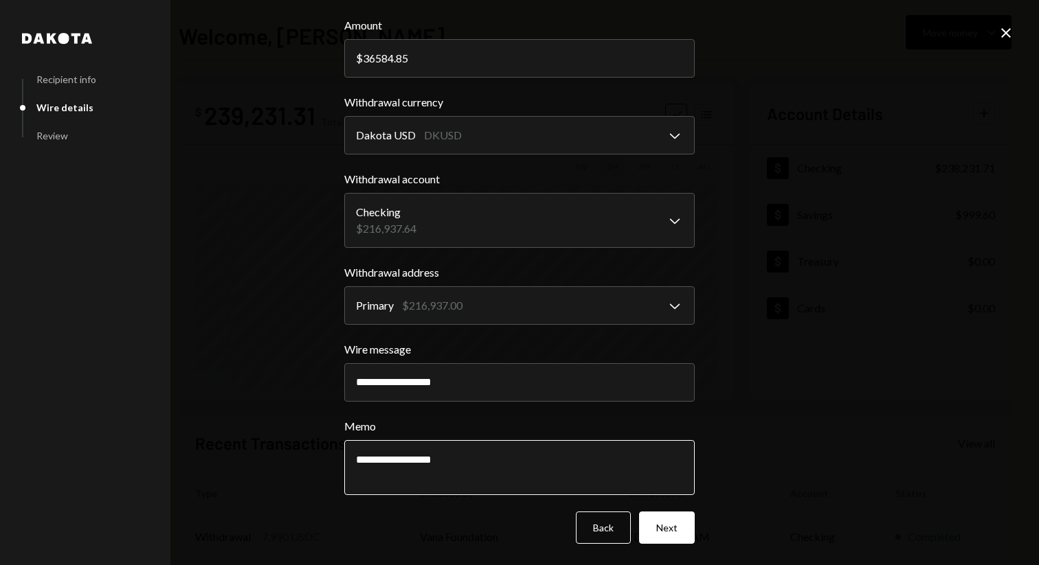
type textarea "**********"
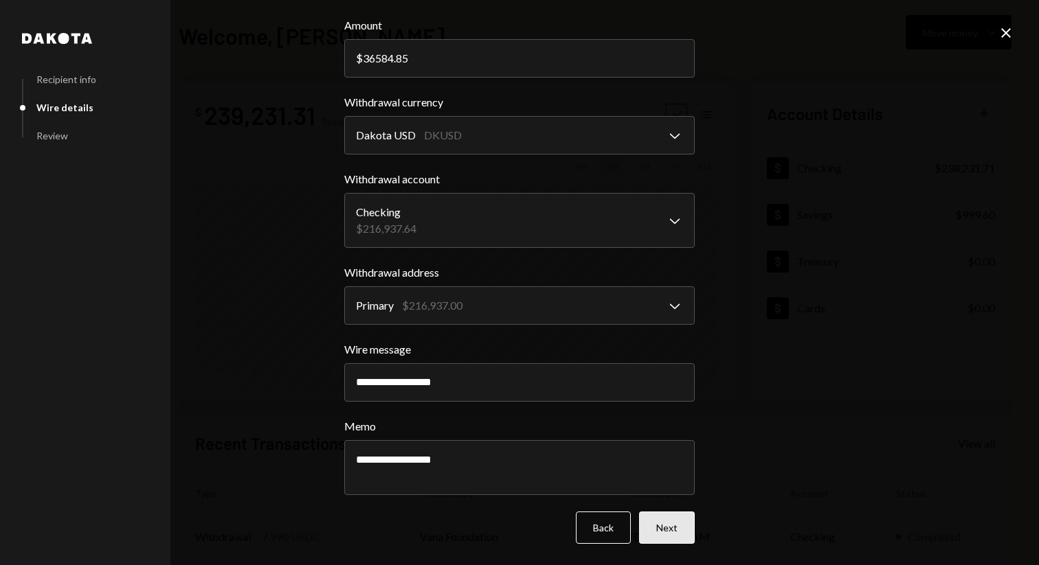
click at [667, 535] on button "Next" at bounding box center [667, 528] width 56 height 32
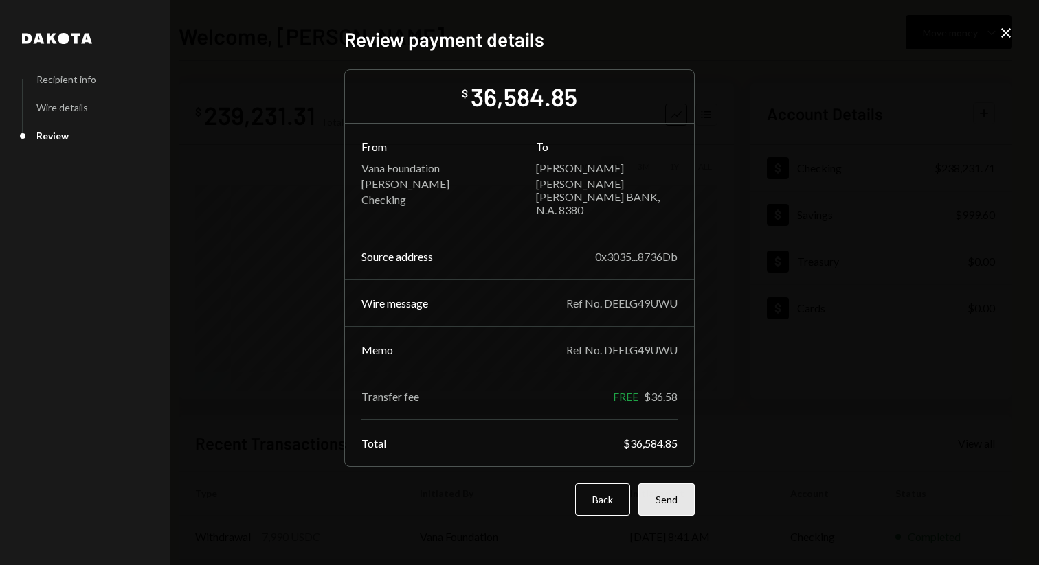
click at [677, 494] on button "Send" at bounding box center [666, 500] width 56 height 32
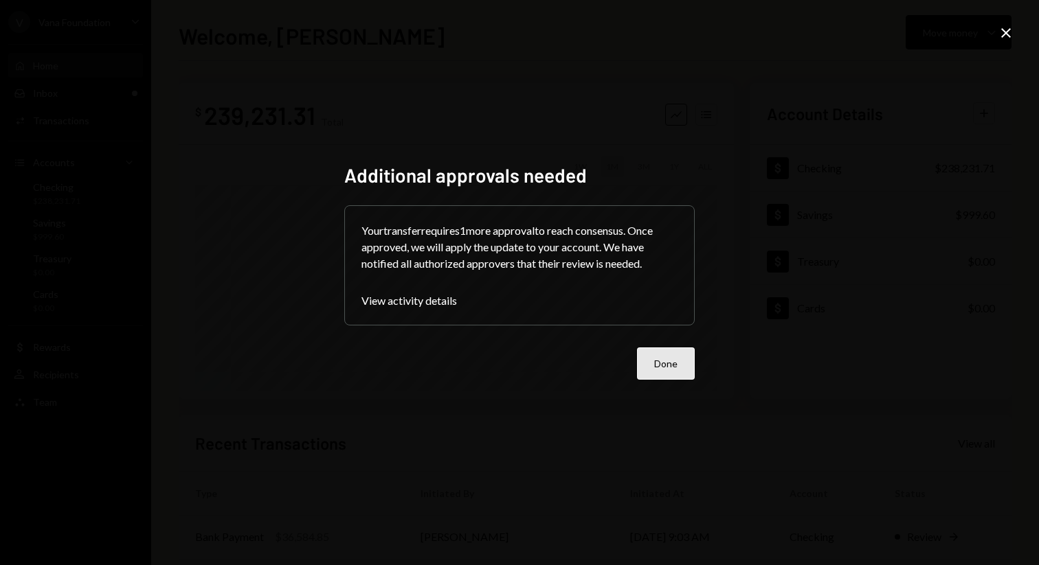
click at [664, 357] on button "Done" at bounding box center [666, 364] width 58 height 32
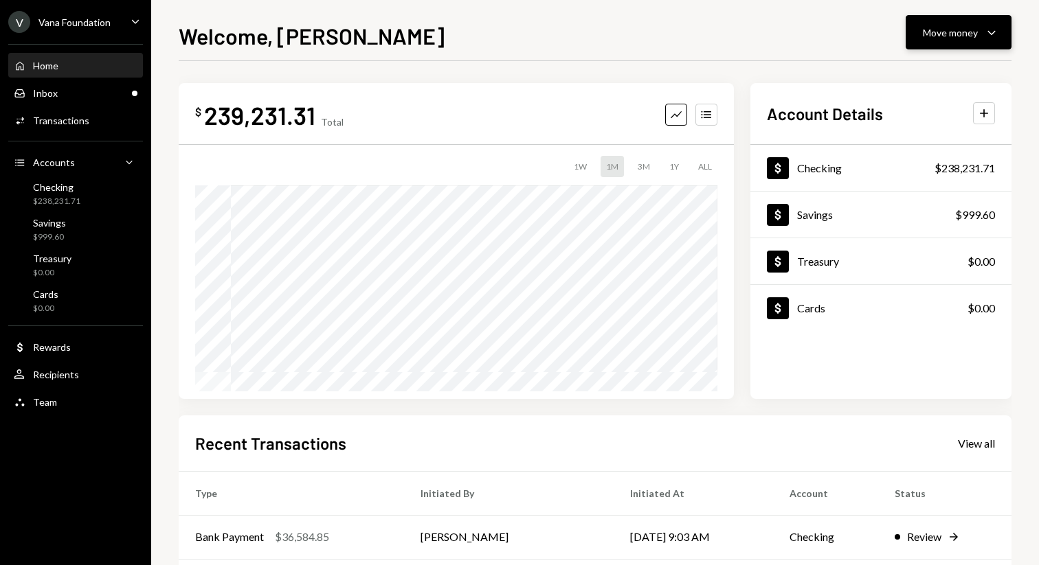
click at [988, 32] on icon "button" at bounding box center [991, 33] width 8 height 4
click at [929, 69] on div "Send" at bounding box center [947, 74] width 100 height 14
